Goal: Information Seeking & Learning: Learn about a topic

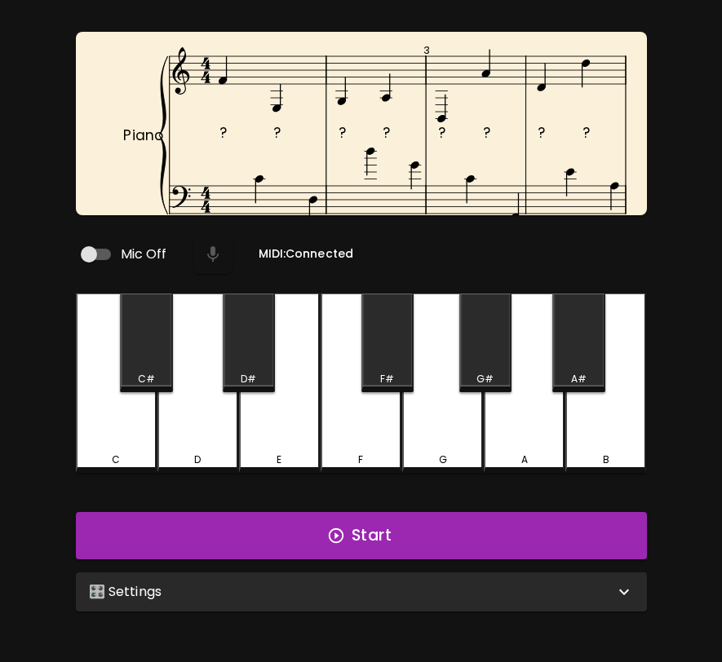
scroll to position [60, 0]
click at [417, 582] on div "🎛️ Settings" at bounding box center [351, 592] width 525 height 20
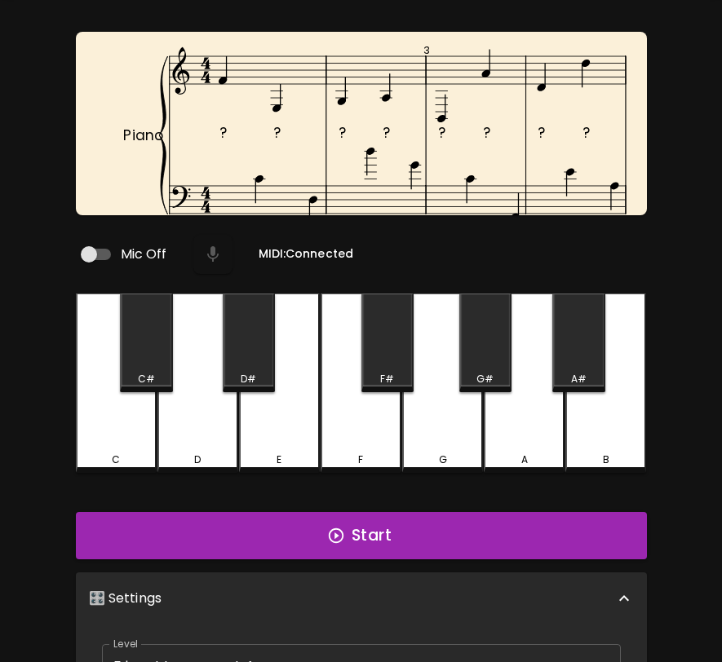
scroll to position [7, 0]
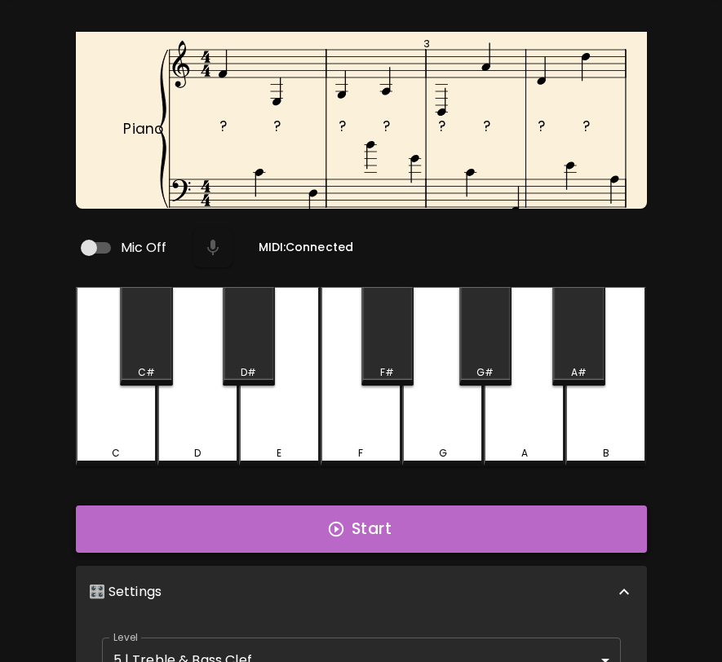
click at [420, 518] on button "Start" at bounding box center [361, 529] width 571 height 47
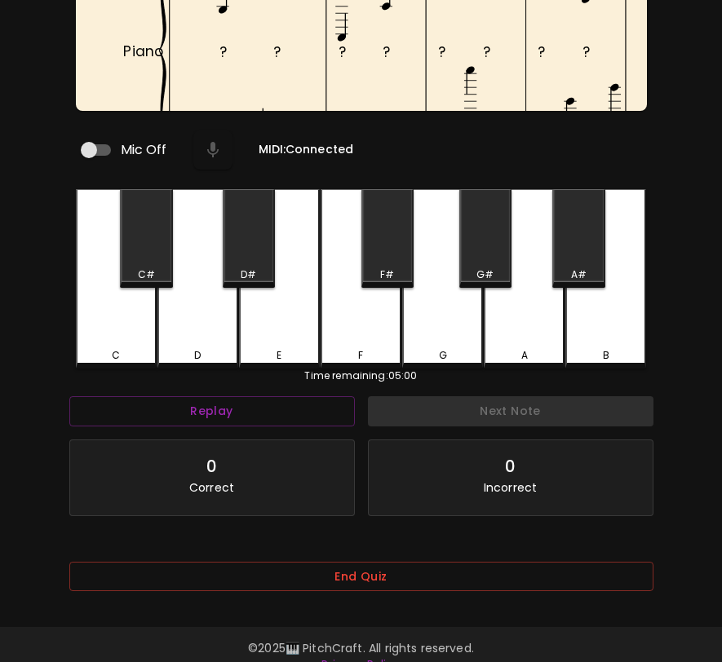
scroll to position [188, 0]
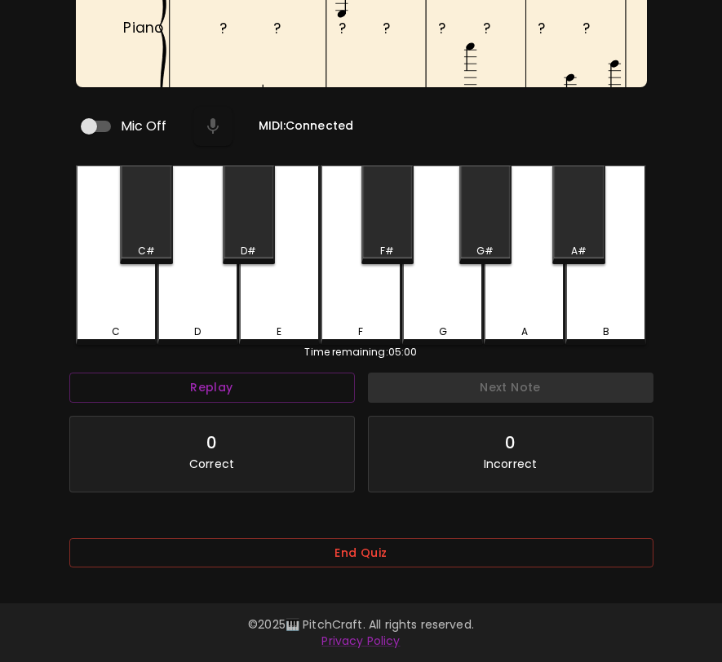
click at [560, 528] on div "End Quiz" at bounding box center [361, 558] width 584 height 66
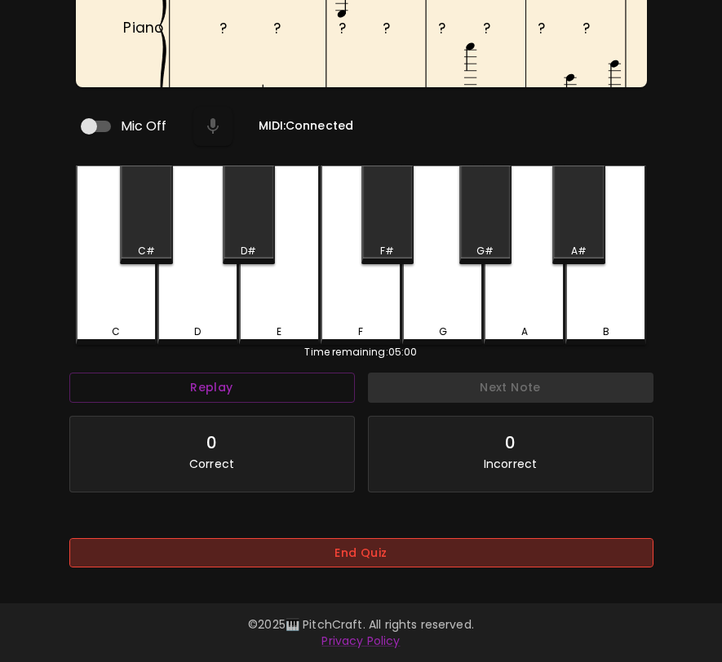
click at [552, 545] on button "End Quiz" at bounding box center [361, 553] width 584 height 30
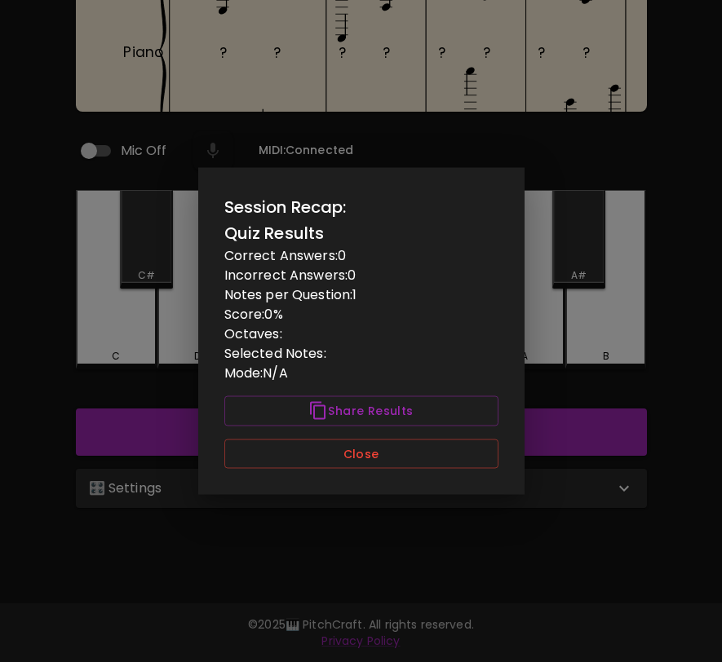
scroll to position [163, 0]
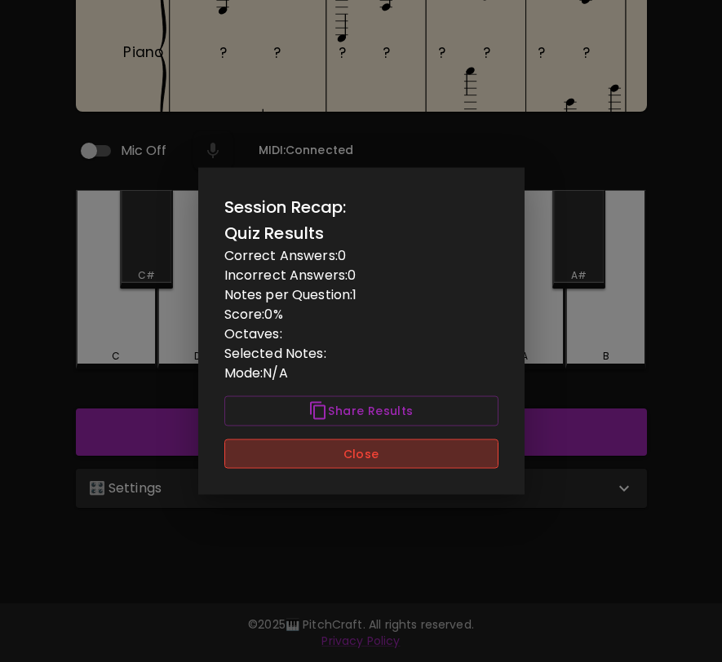
click at [493, 465] on button "Close" at bounding box center [361, 454] width 274 height 30
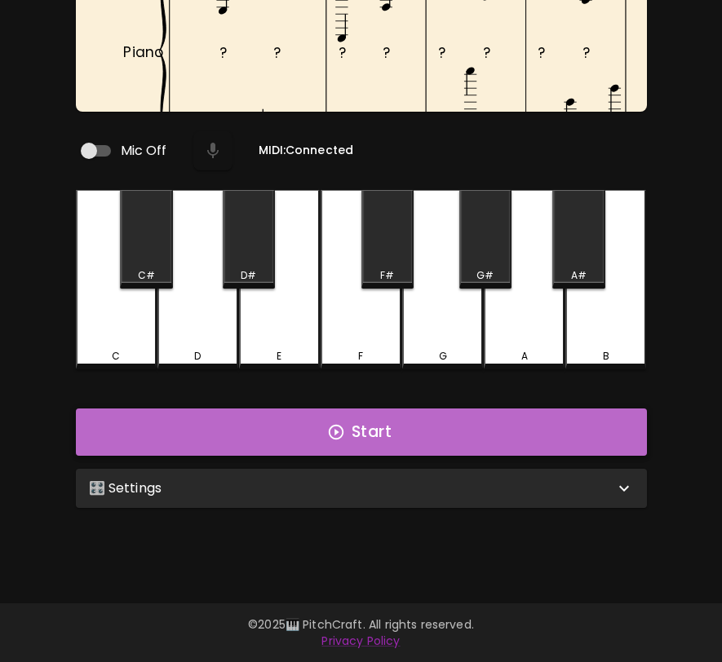
click at [521, 434] on button "Start" at bounding box center [361, 432] width 571 height 47
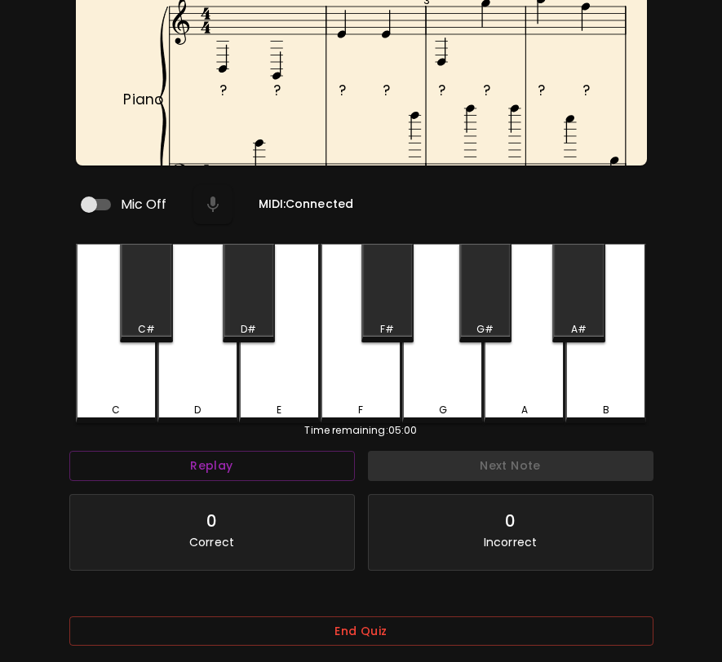
scroll to position [106, 0]
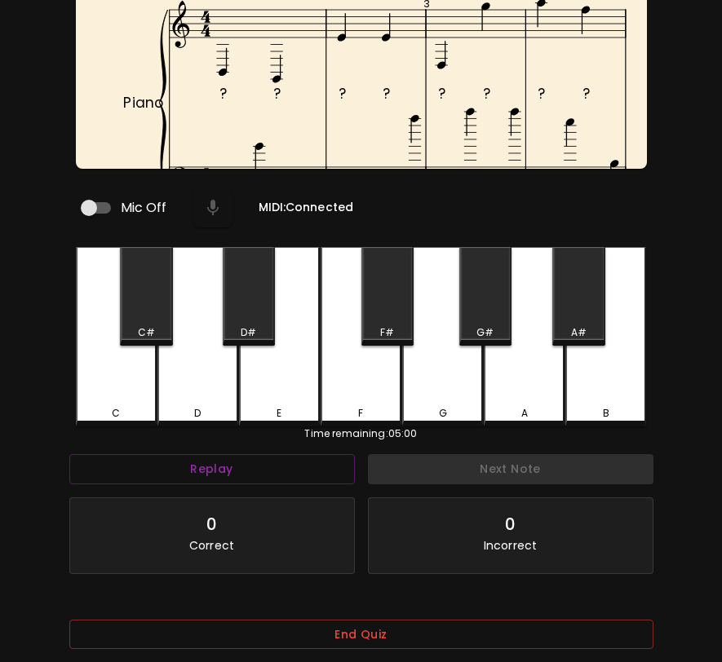
click at [416, 615] on div "End Quiz" at bounding box center [361, 640] width 584 height 66
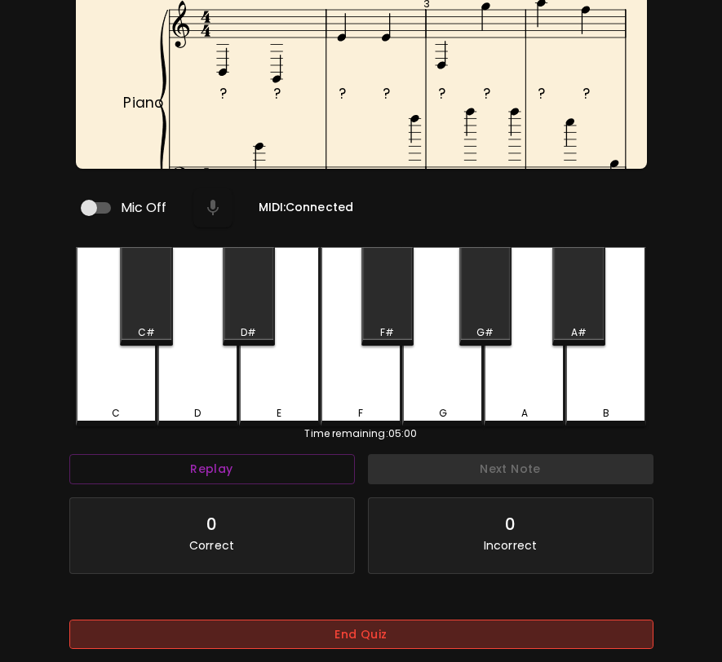
click at [416, 629] on button "End Quiz" at bounding box center [361, 635] width 584 height 30
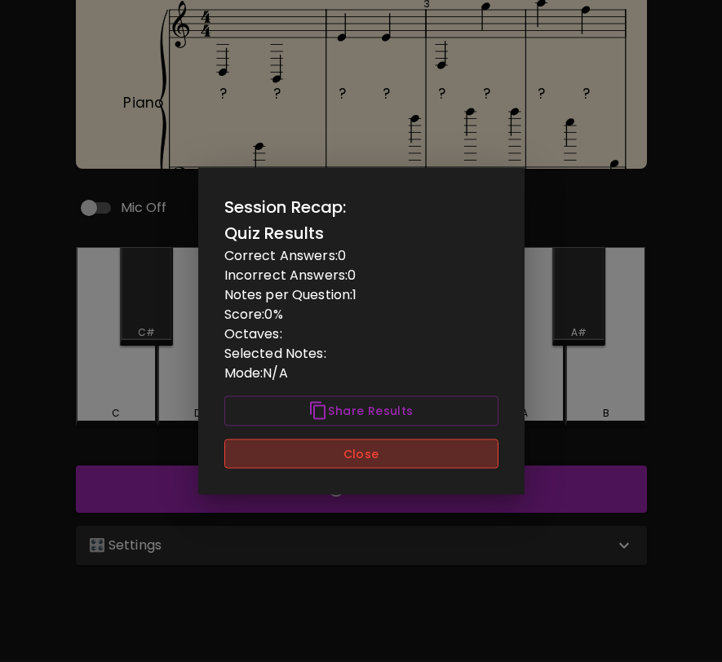
click at [425, 450] on button "Close" at bounding box center [361, 454] width 274 height 30
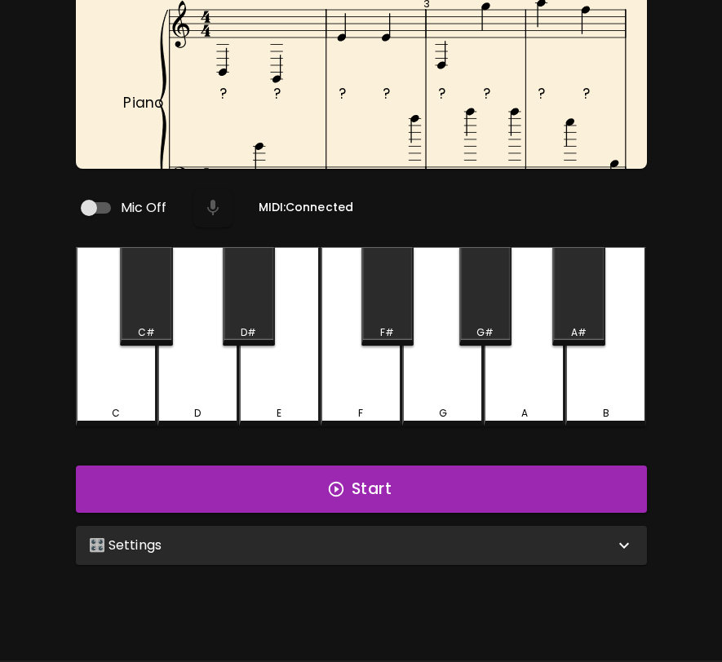
click at [420, 536] on div "🎛️ Settings" at bounding box center [351, 546] width 525 height 20
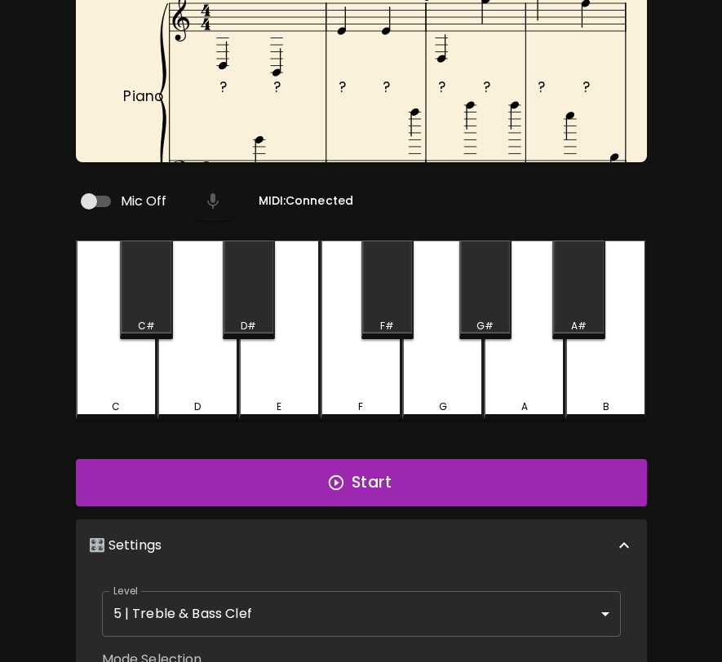
scroll to position [112, 0]
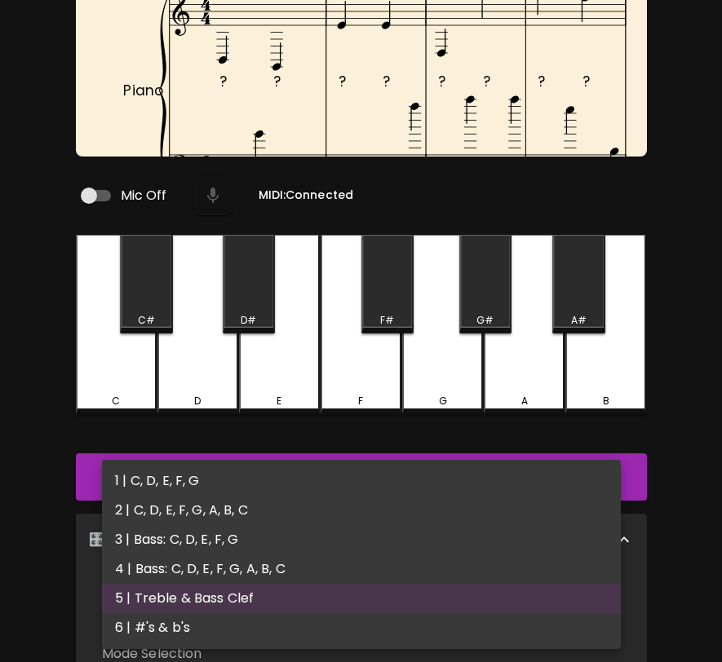
click at [409, 586] on body "🎹 PitchCraft About Badges Wizard Reading Pro Log Out ? ? ? ? ? ? ? ? ? ? ? ? ? …" at bounding box center [361, 463] width 722 height 1151
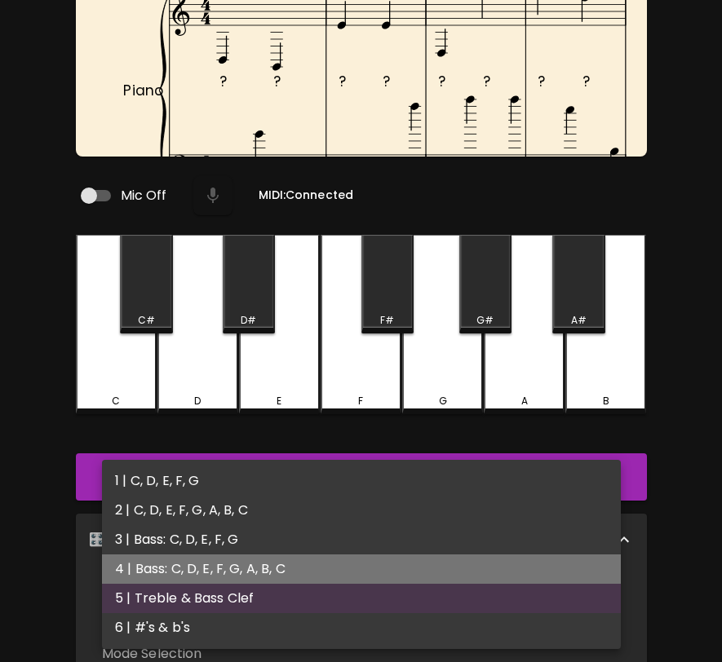
click at [415, 557] on li "4 | Bass: C, D, E, F, G, A, B, C" at bounding box center [361, 568] width 519 height 29
type input "7"
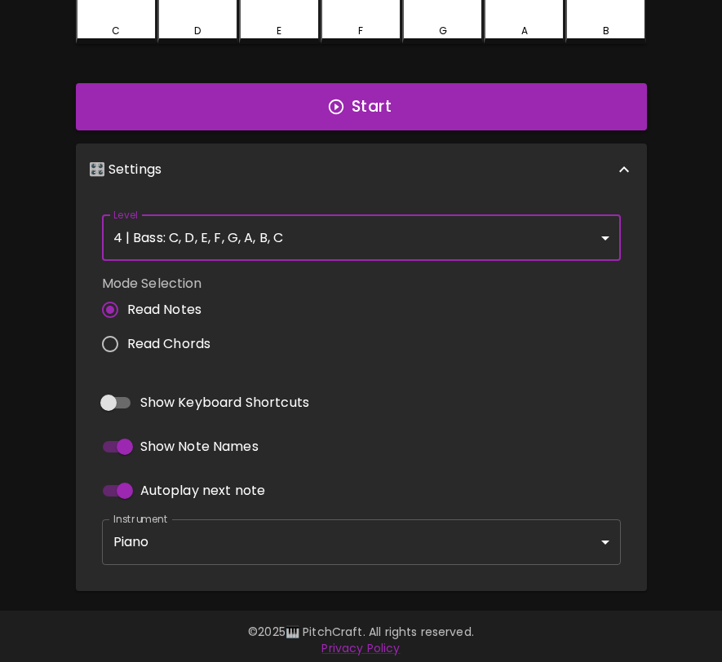
scroll to position [0, 0]
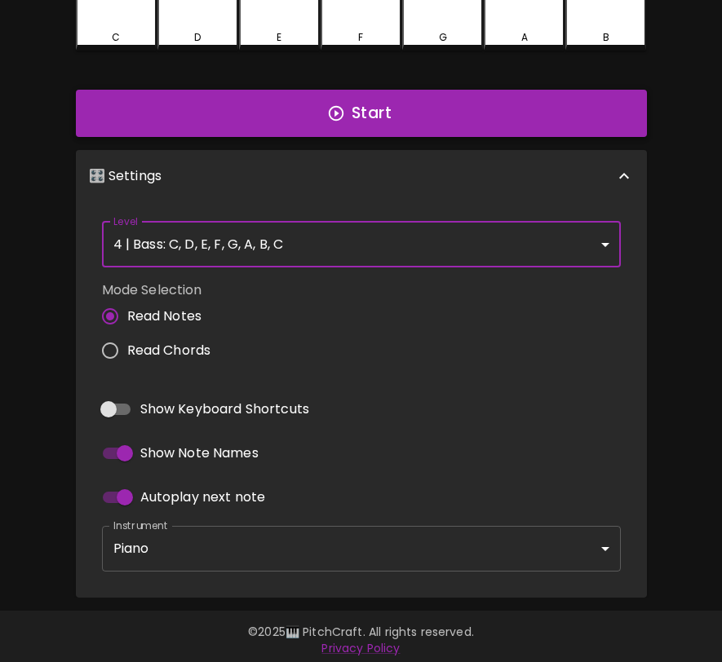
click at [443, 90] on button "Start" at bounding box center [361, 113] width 571 height 47
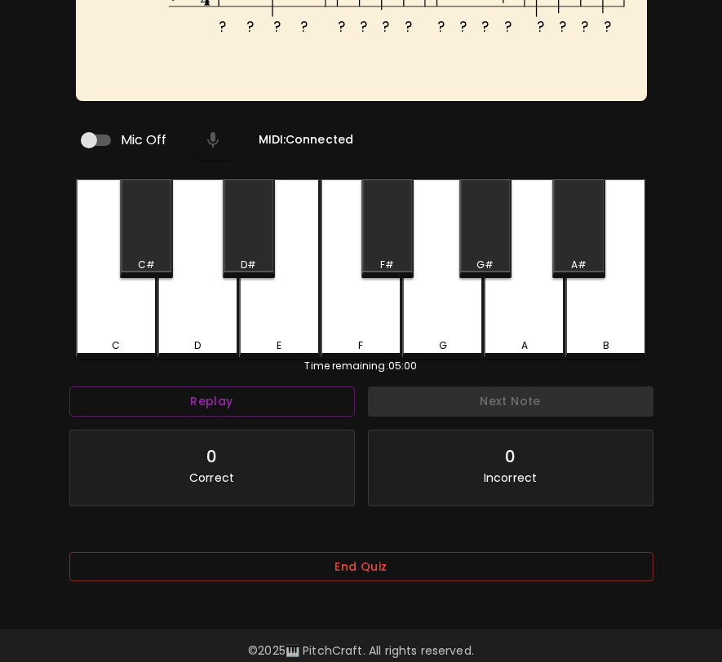
scroll to position [163, 0]
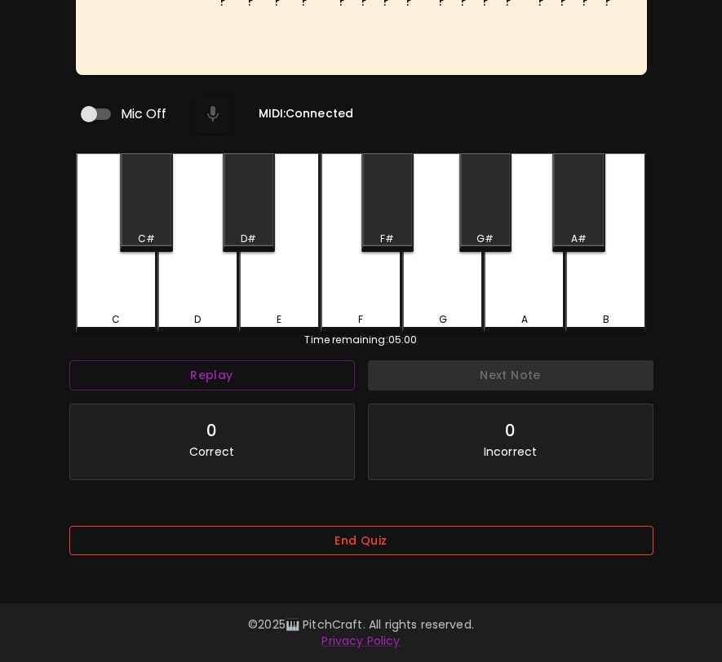
click at [329, 535] on button "End Quiz" at bounding box center [361, 541] width 584 height 30
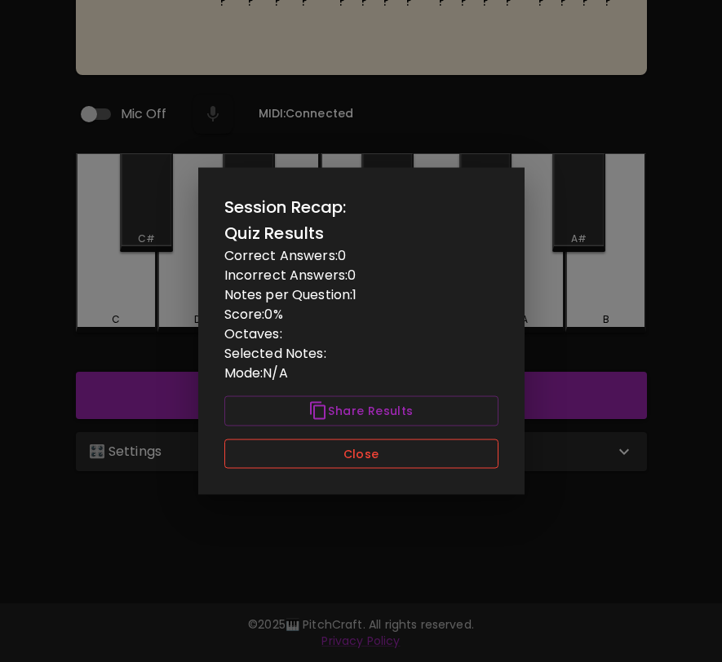
click at [351, 448] on button "Close" at bounding box center [361, 454] width 274 height 30
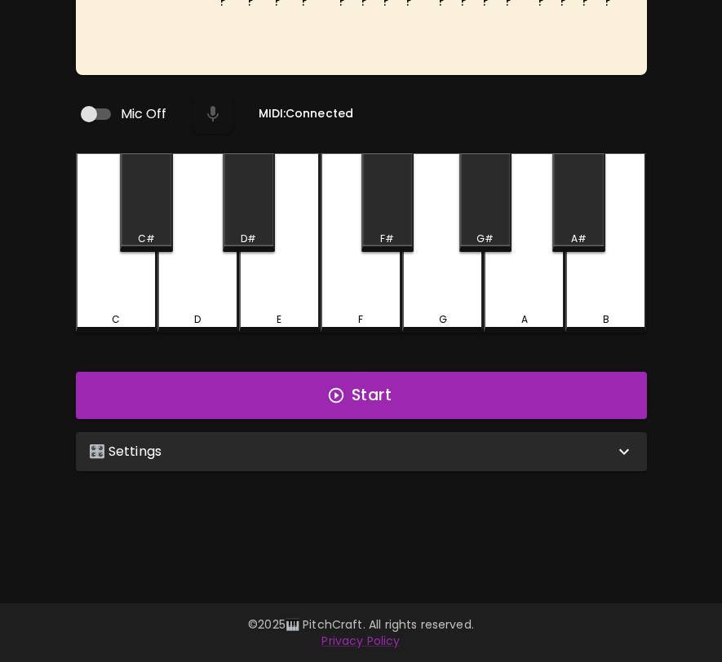
click at [352, 450] on div "🎛️ Settings" at bounding box center [351, 452] width 525 height 20
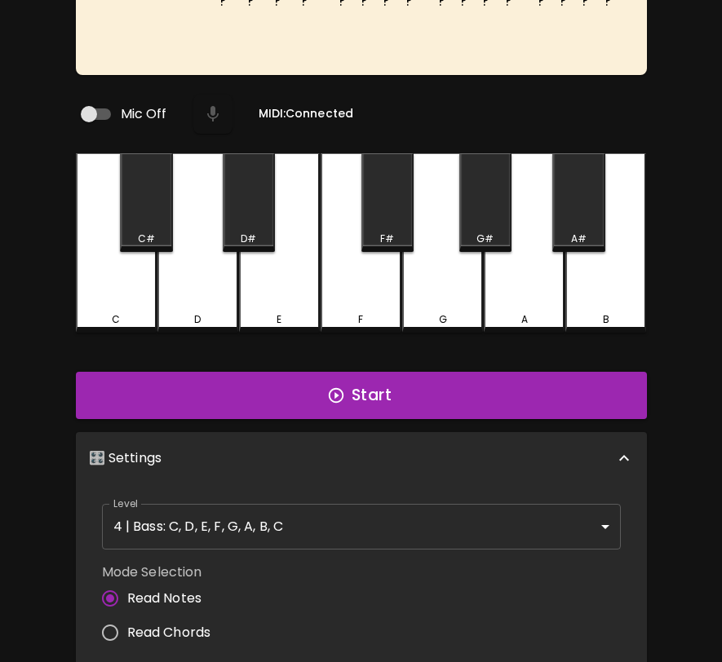
click at [340, 515] on body "🎹 PitchCraft About Badges Wizard Reading Pro Log Out ? ? ? ? ? ? ? ? ? ? ? ? ? …" at bounding box center [361, 394] width 722 height 1115
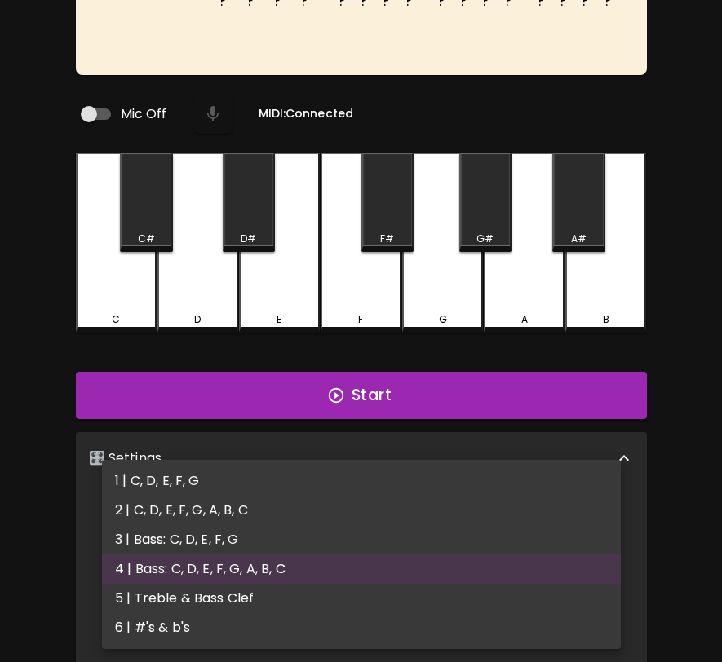
click at [325, 591] on li "5 | Treble & Bass Clef" at bounding box center [361, 598] width 519 height 29
type input "9"
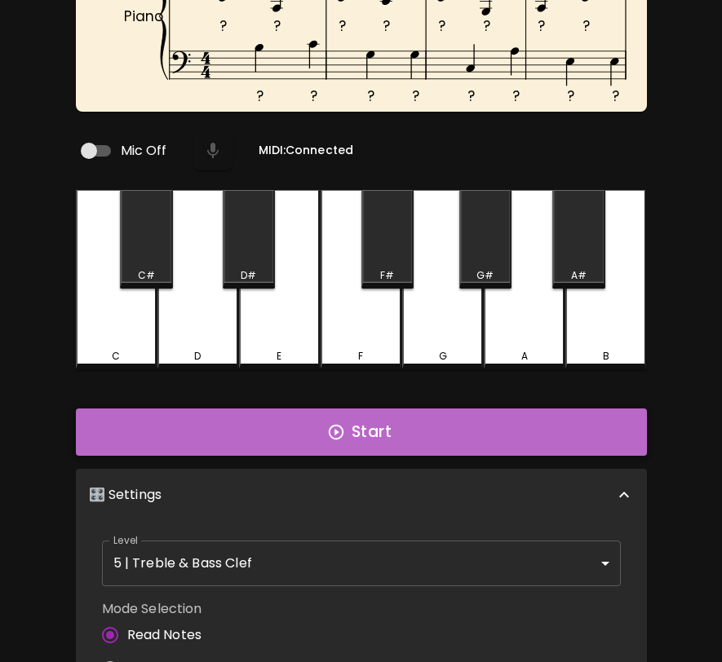
click at [532, 409] on button "Start" at bounding box center [361, 432] width 571 height 47
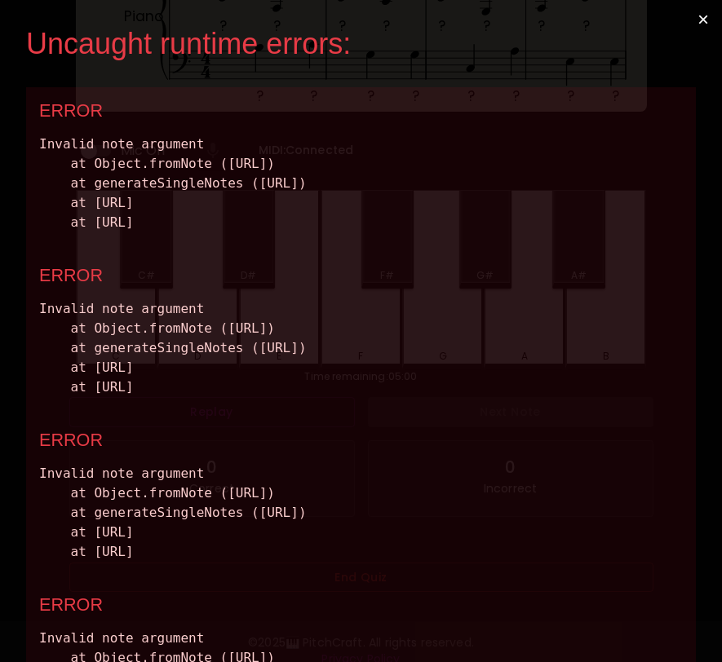
scroll to position [0, 0]
click at [708, 17] on button "×" at bounding box center [703, 19] width 38 height 39
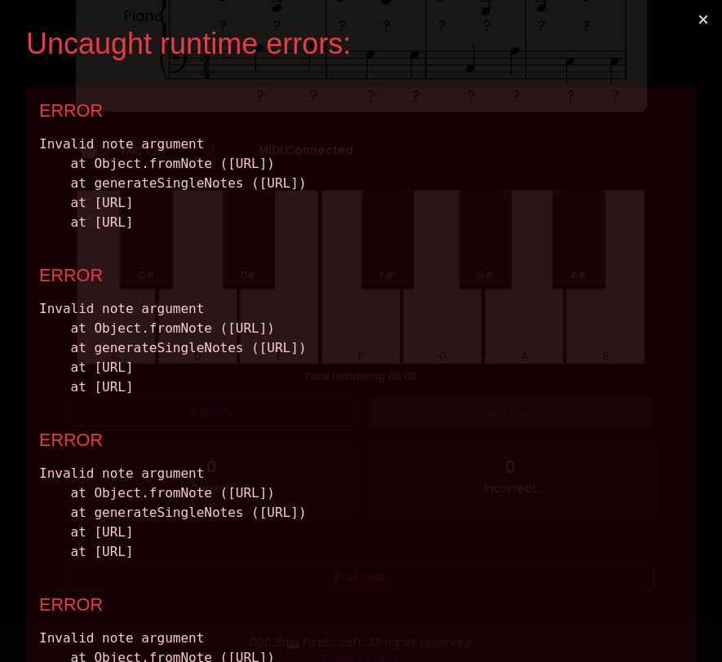
click at [700, 21] on button "×" at bounding box center [703, 19] width 38 height 39
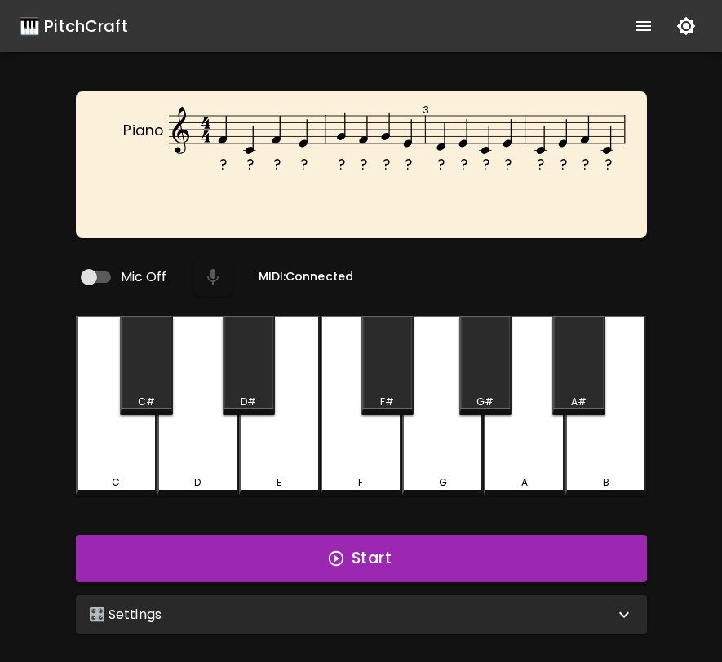
scroll to position [163, 0]
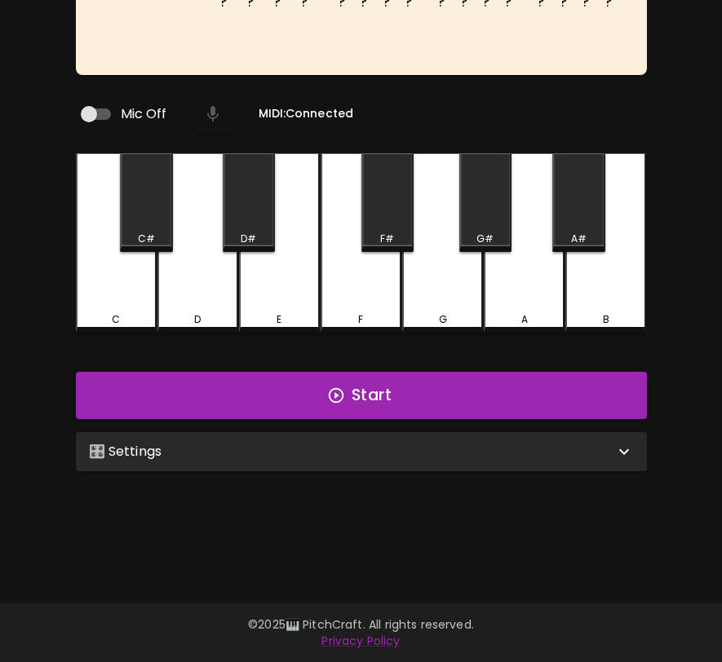
click at [501, 457] on div "🎛️ Settings" at bounding box center [361, 451] width 571 height 39
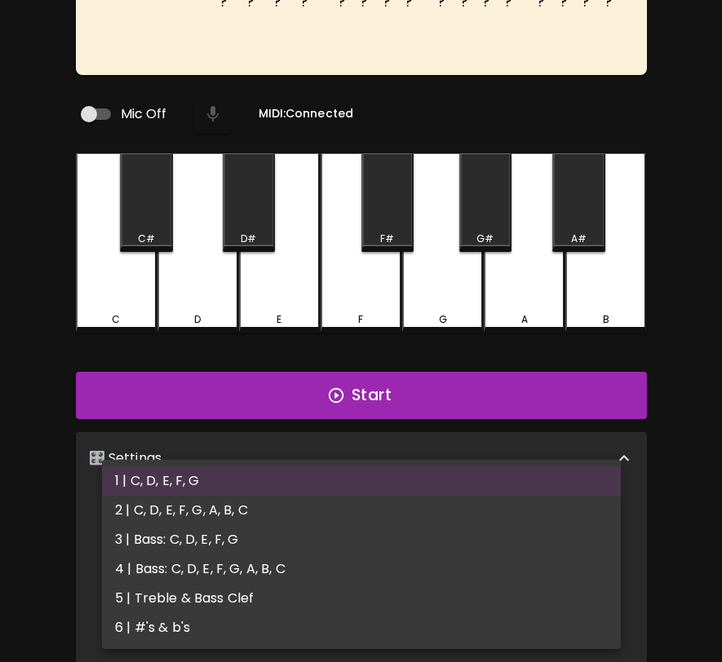
click at [463, 526] on body "🎹 PitchCraft About Badges Wizard Reading Pro Log Out ? ? ? ? ? ? ? ? ? ? ? ? ? …" at bounding box center [361, 394] width 722 height 1115
click at [434, 602] on li "5 | Treble & Bass Clef" at bounding box center [361, 598] width 519 height 29
type input "9"
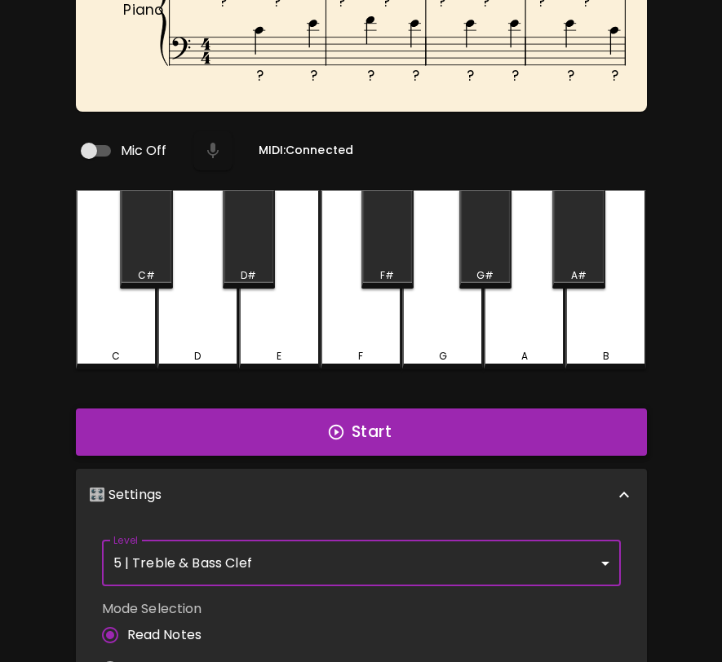
click at [563, 412] on button "Start" at bounding box center [361, 432] width 571 height 47
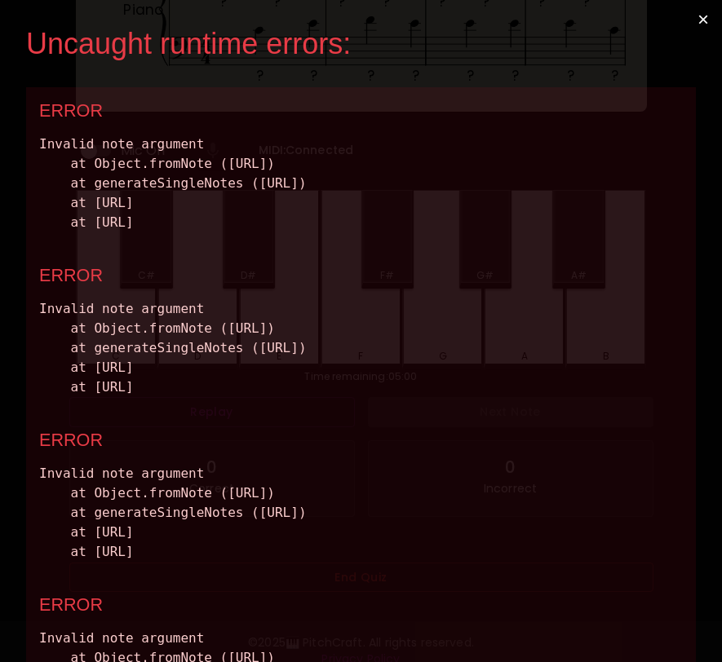
scroll to position [0, 0]
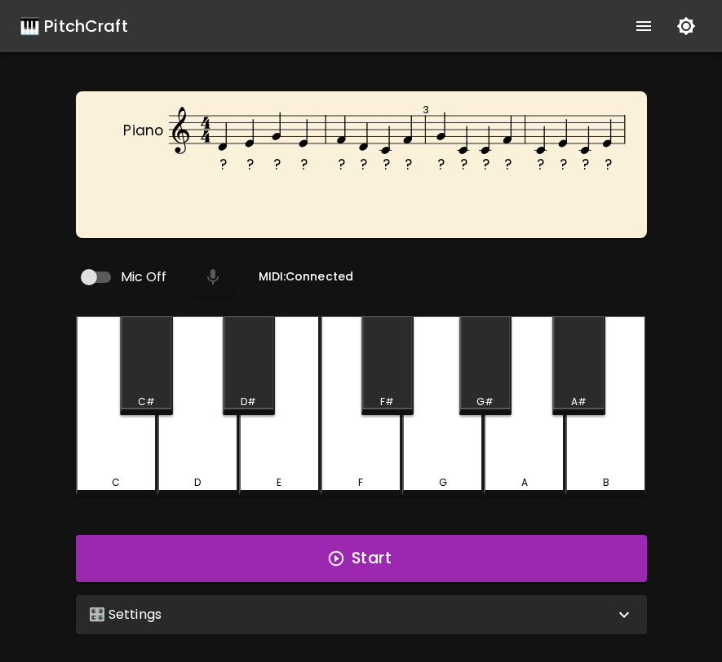
scroll to position [163, 0]
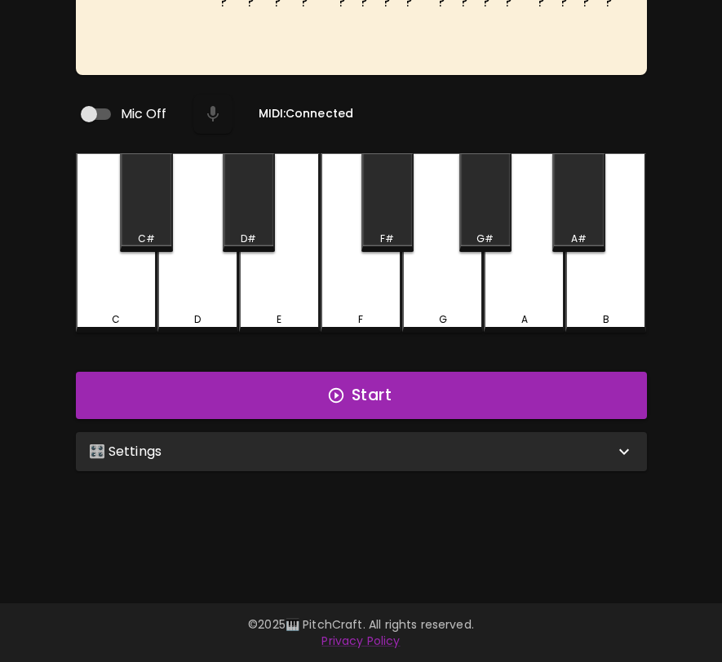
click at [365, 446] on div "🎛️ Settings" at bounding box center [351, 452] width 525 height 20
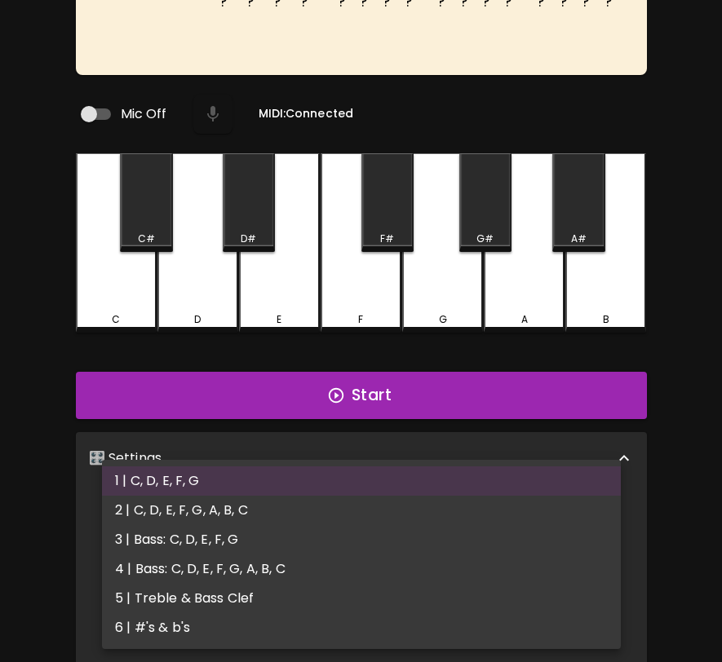
click at [357, 508] on body "🎹 PitchCraft About Badges Wizard Reading Pro Log Out ? ? ? ? ? ? ? ? ? ? ? ? ? …" at bounding box center [361, 394] width 722 height 1115
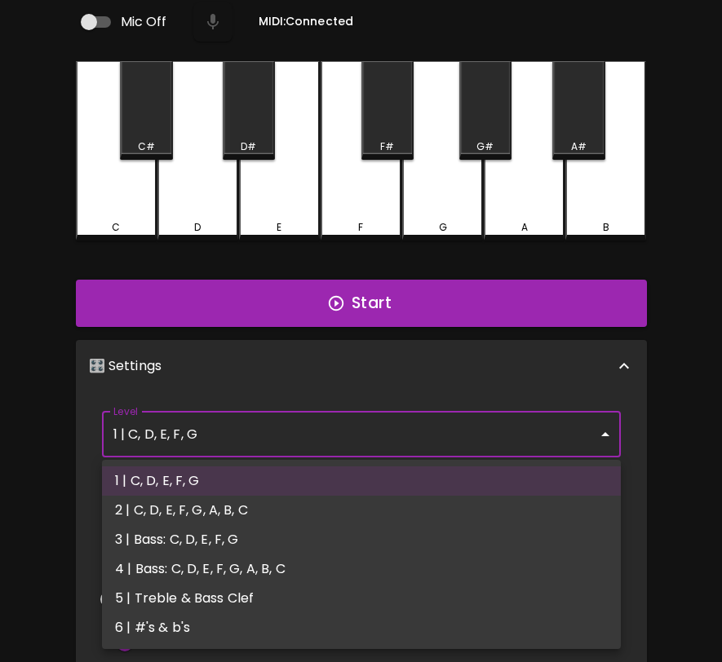
click at [330, 590] on li "5 | Treble & Bass Clef" at bounding box center [361, 598] width 519 height 29
type input "9"
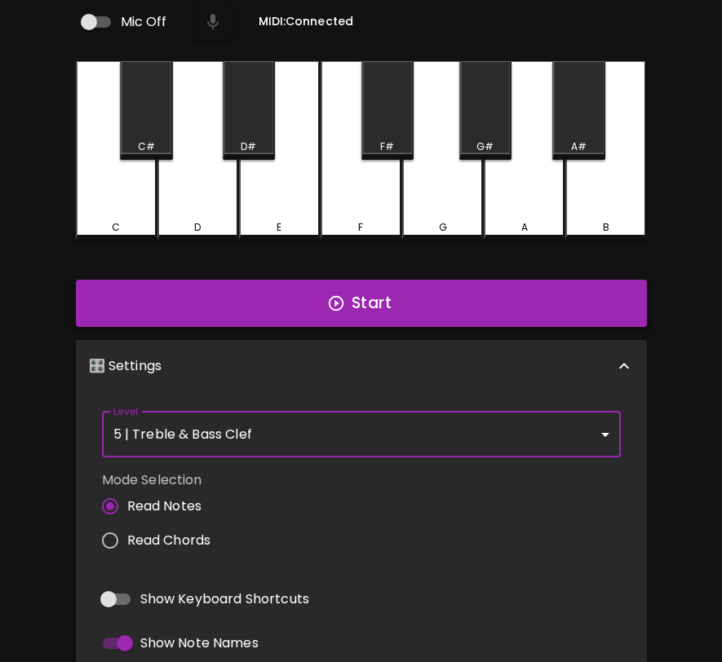
click at [418, 305] on button "Start" at bounding box center [361, 303] width 571 height 47
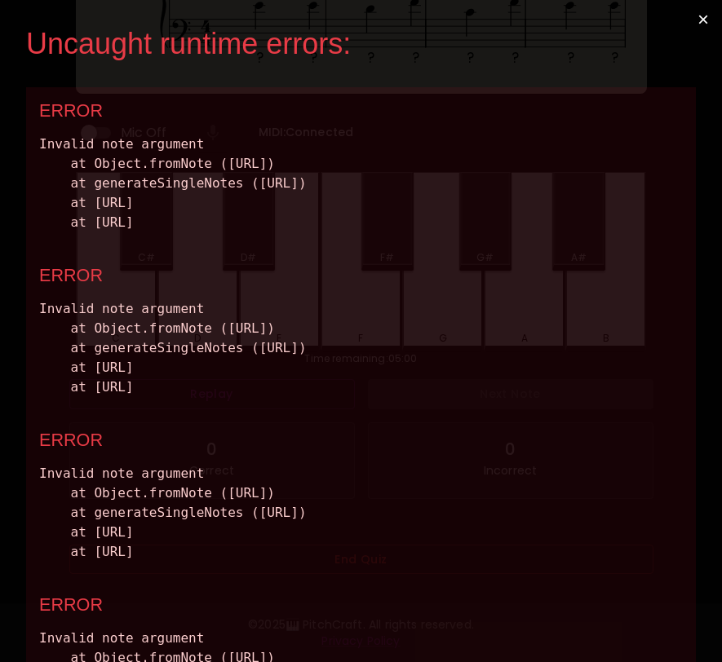
scroll to position [0, 0]
click at [706, 22] on button "×" at bounding box center [703, 19] width 38 height 39
click at [705, 19] on button "×" at bounding box center [703, 19] width 38 height 39
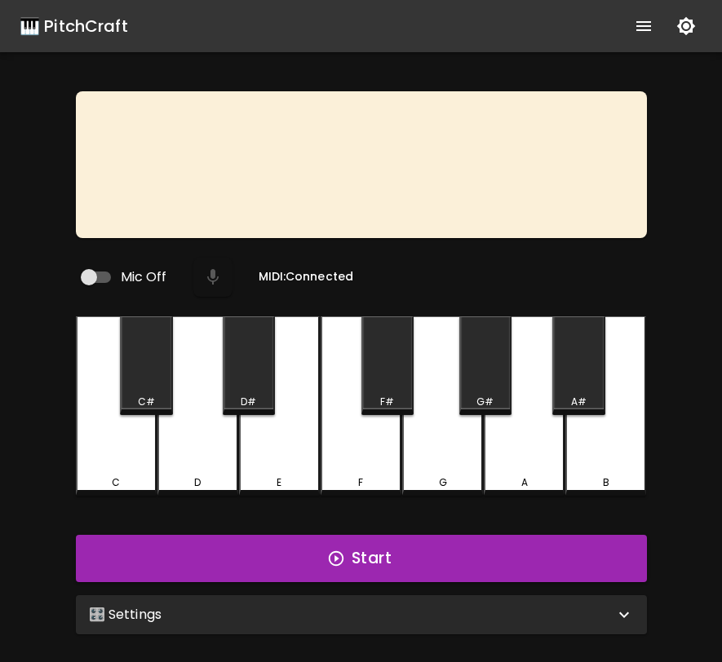
scroll to position [151, 0]
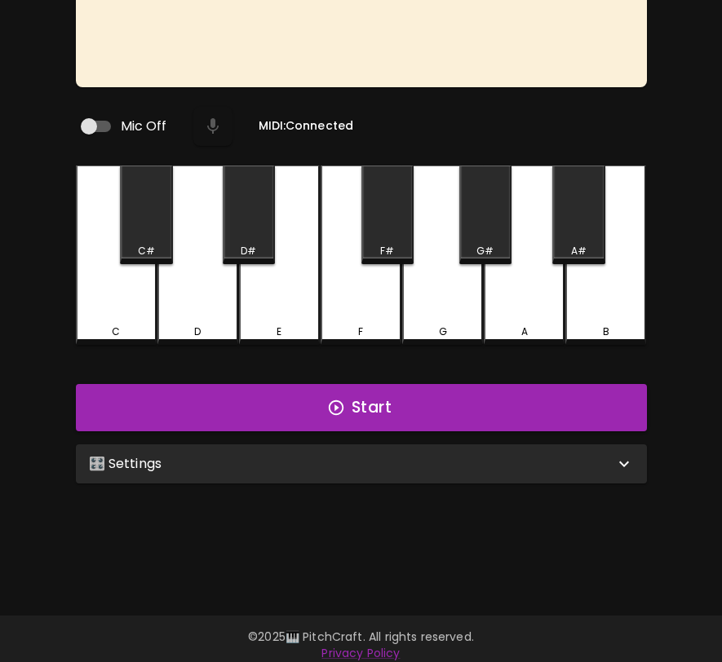
click at [465, 457] on div "🎛️ Settings" at bounding box center [351, 464] width 525 height 20
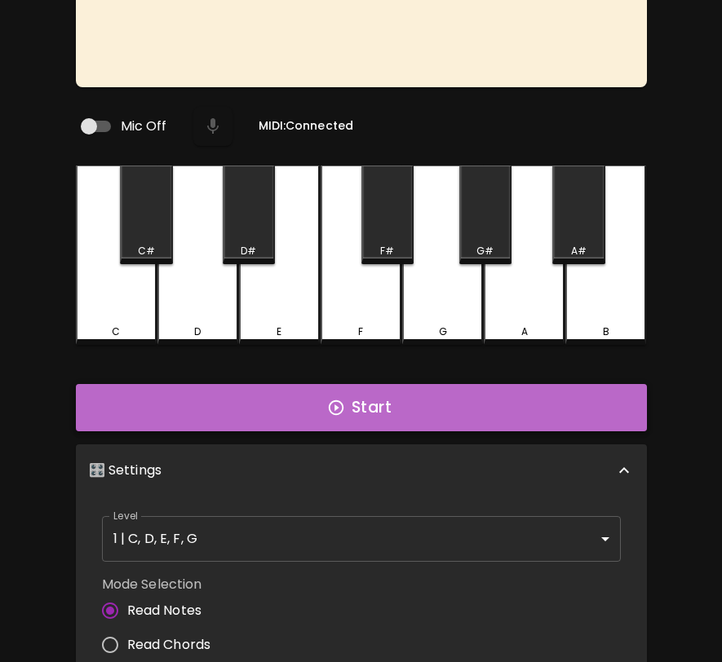
click at [486, 408] on button "Start" at bounding box center [361, 407] width 571 height 47
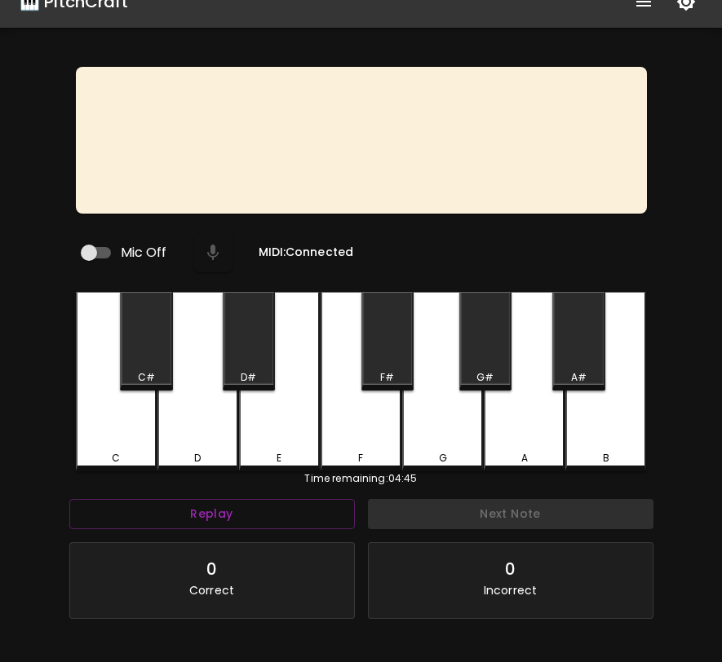
scroll to position [163, 0]
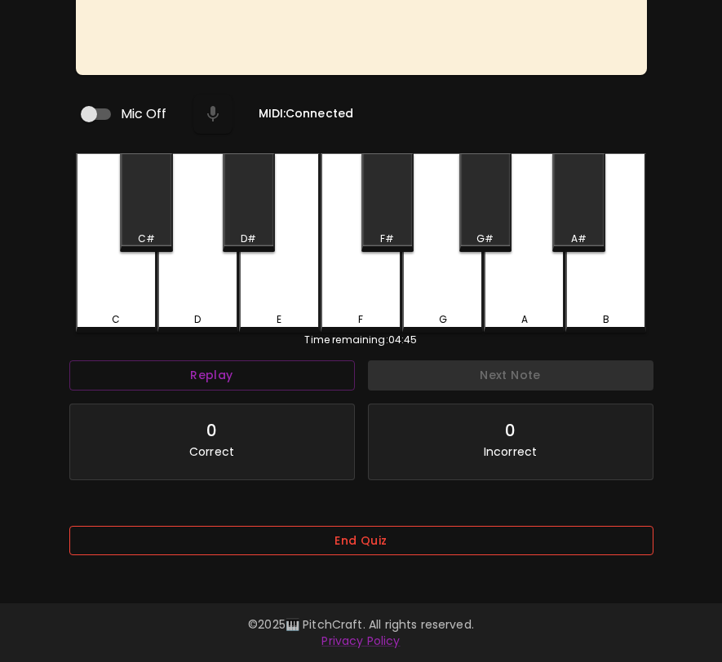
click at [479, 547] on button "End Quiz" at bounding box center [361, 541] width 584 height 30
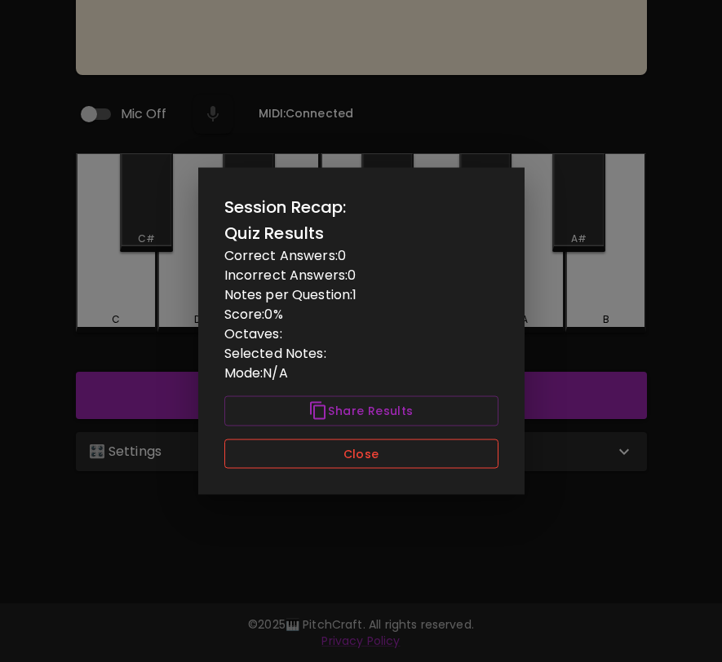
click at [478, 458] on button "Close" at bounding box center [361, 454] width 274 height 30
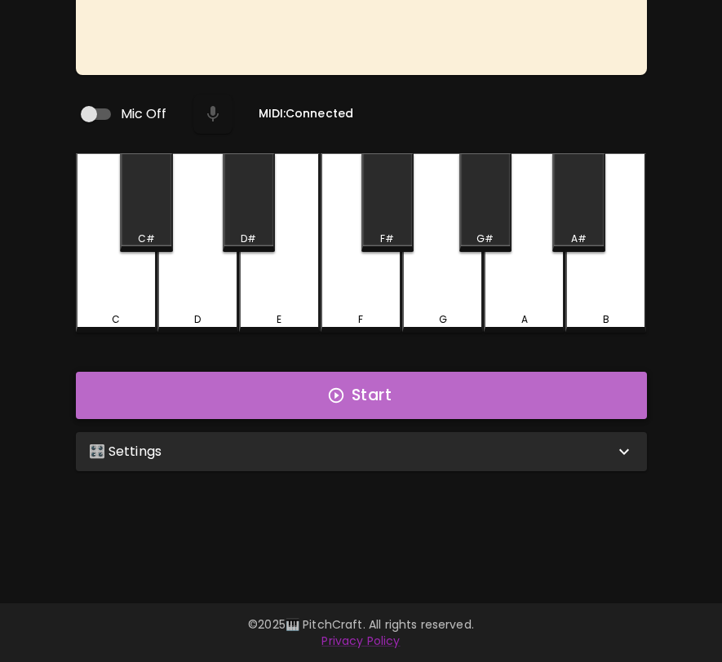
click at [483, 400] on button "Start" at bounding box center [361, 395] width 571 height 47
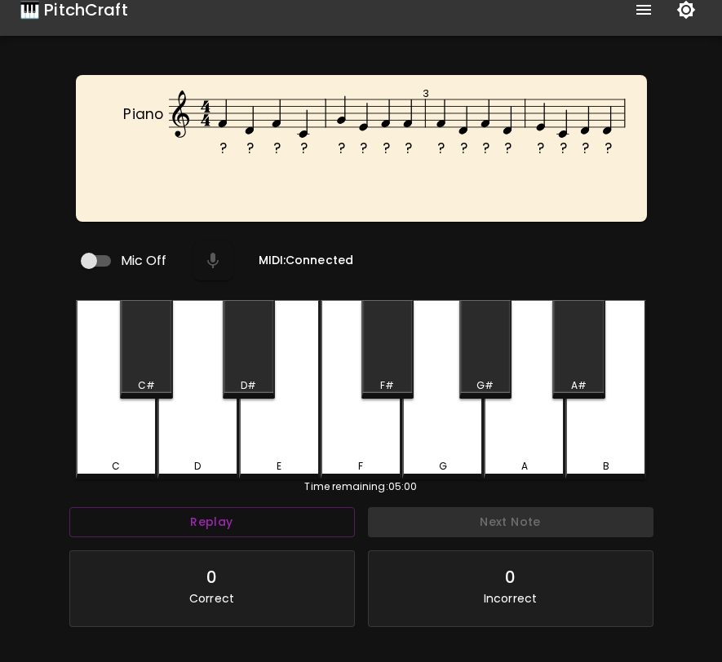
scroll to position [0, 0]
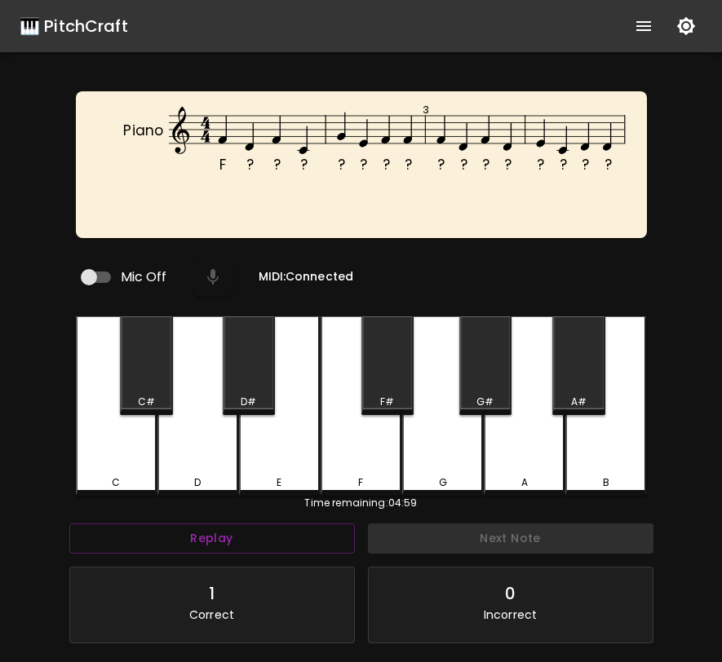
click at [364, 395] on div "F#" at bounding box center [388, 402] width 50 height 15
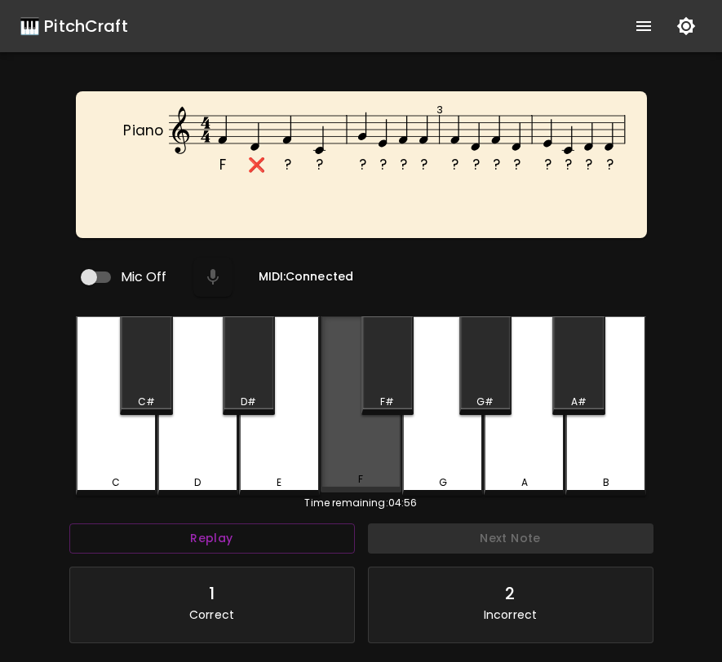
click at [356, 411] on div "F" at bounding box center [360, 404] width 81 height 176
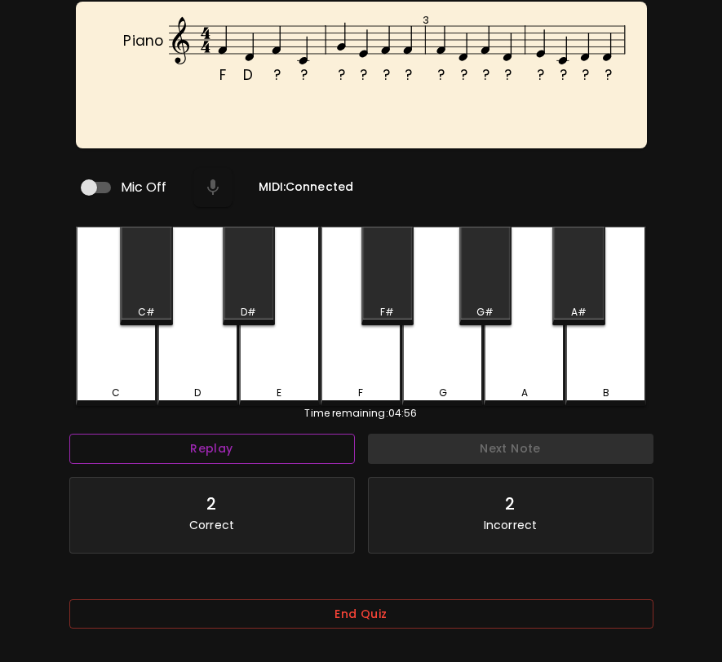
scroll to position [163, 0]
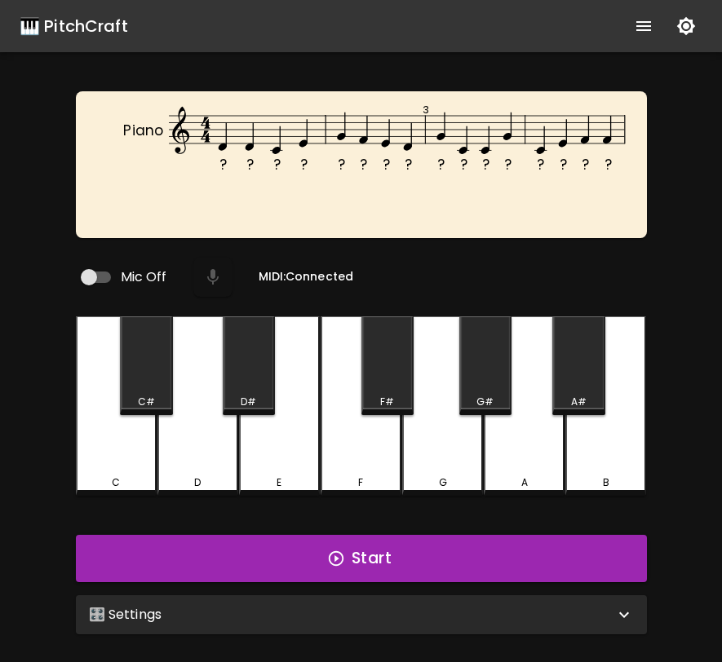
scroll to position [163, 0]
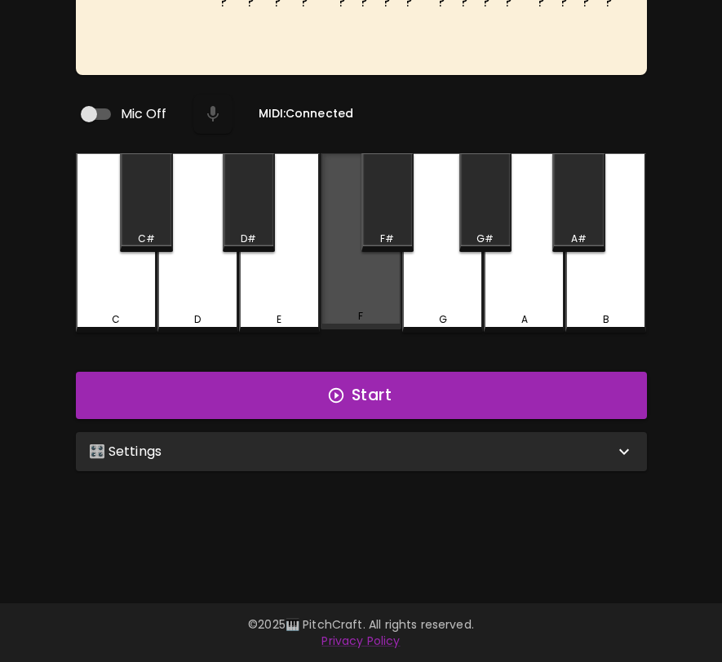
click at [373, 309] on div "F" at bounding box center [360, 316] width 77 height 15
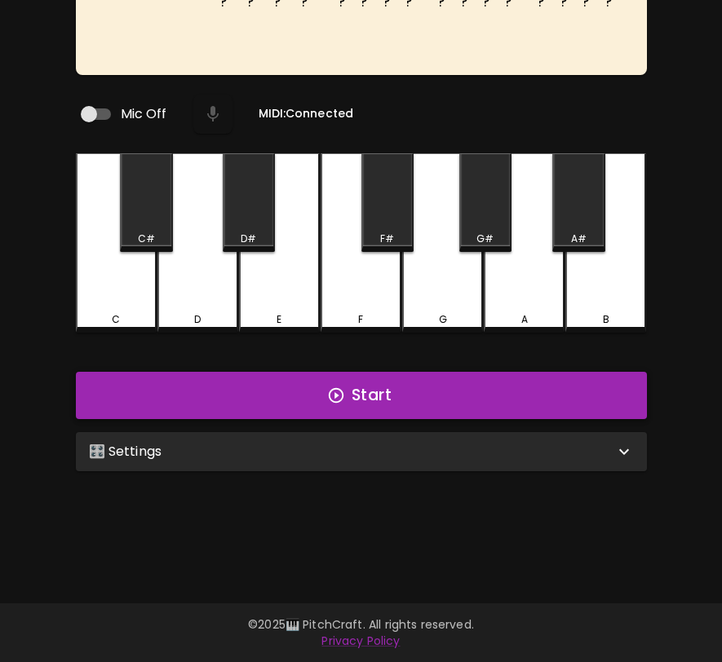
click at [373, 391] on button "Start" at bounding box center [361, 395] width 571 height 47
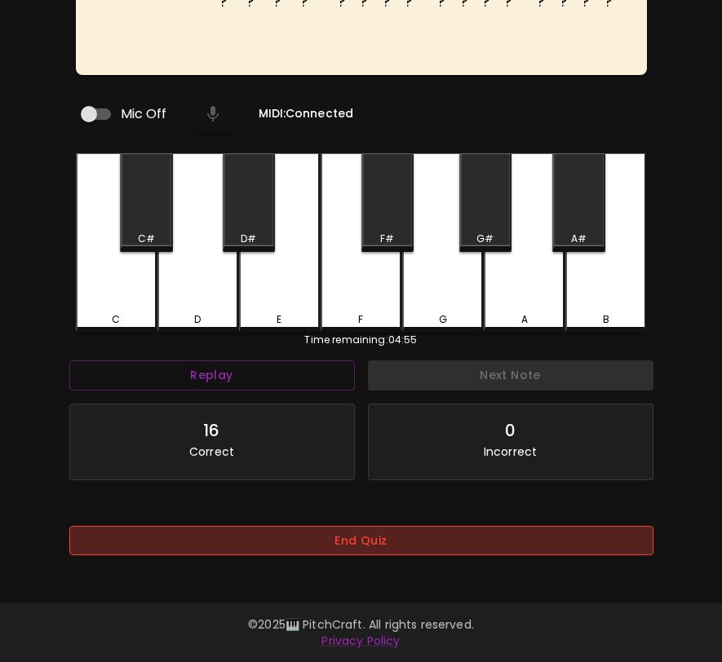
click at [370, 541] on button "End Quiz" at bounding box center [361, 541] width 584 height 30
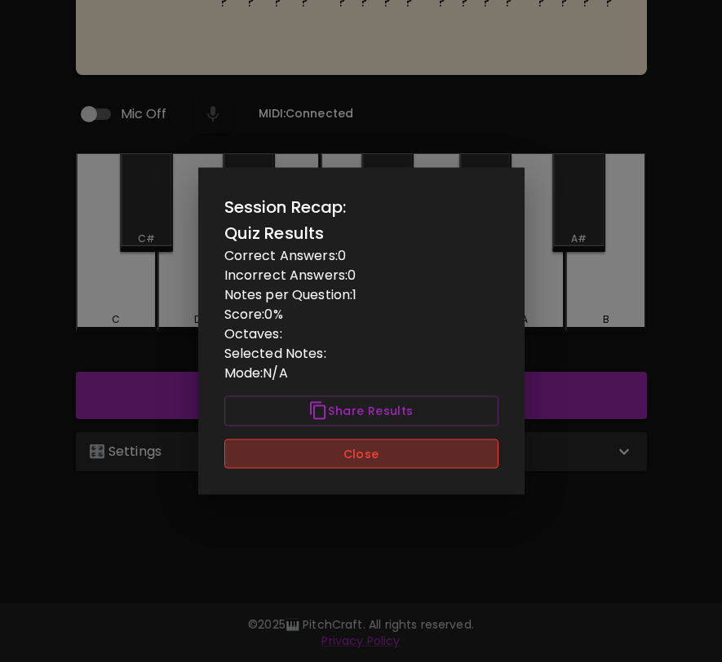
click at [373, 445] on button "Close" at bounding box center [361, 454] width 274 height 30
